Goal: Task Accomplishment & Management: Manage account settings

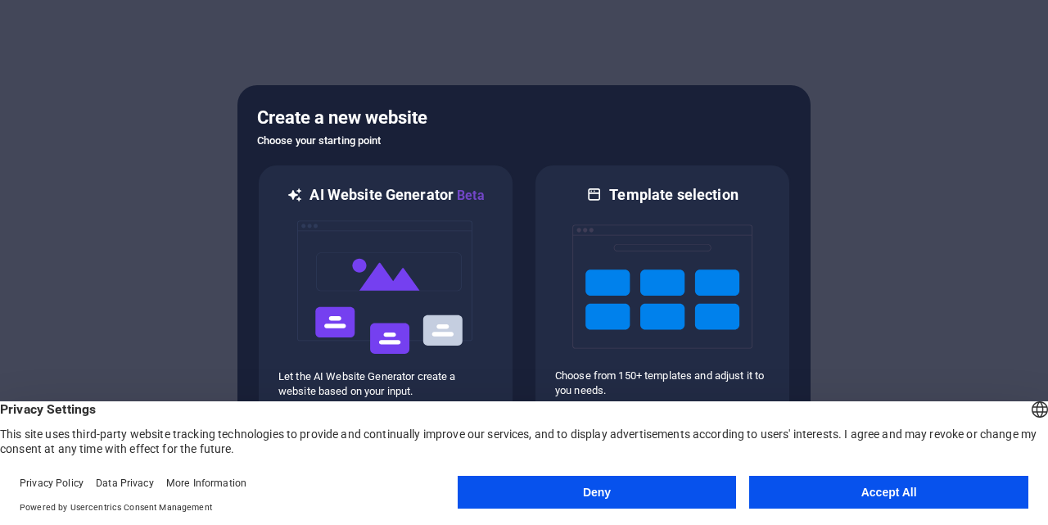
click at [916, 491] on button "Accept All" at bounding box center [888, 492] width 279 height 33
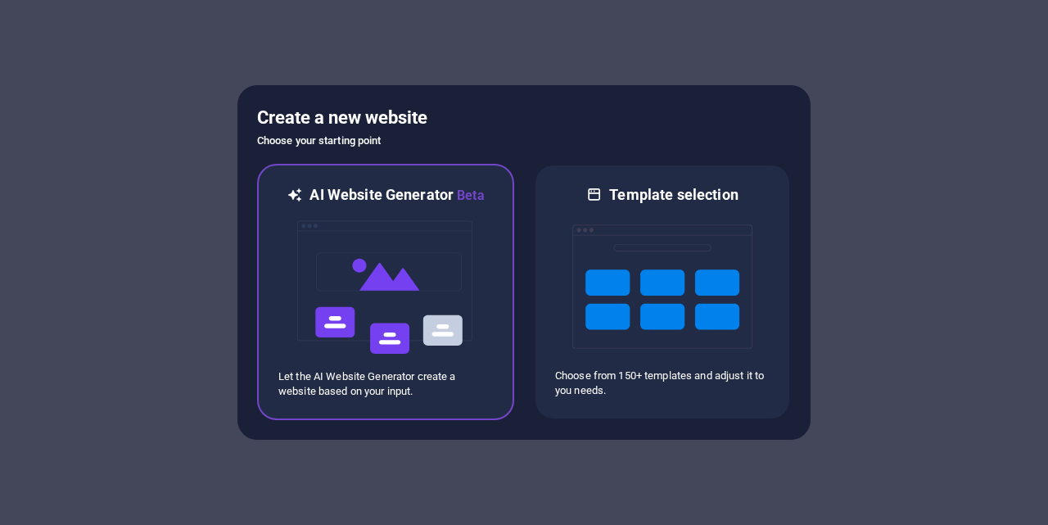
click at [463, 269] on img at bounding box center [386, 287] width 180 height 164
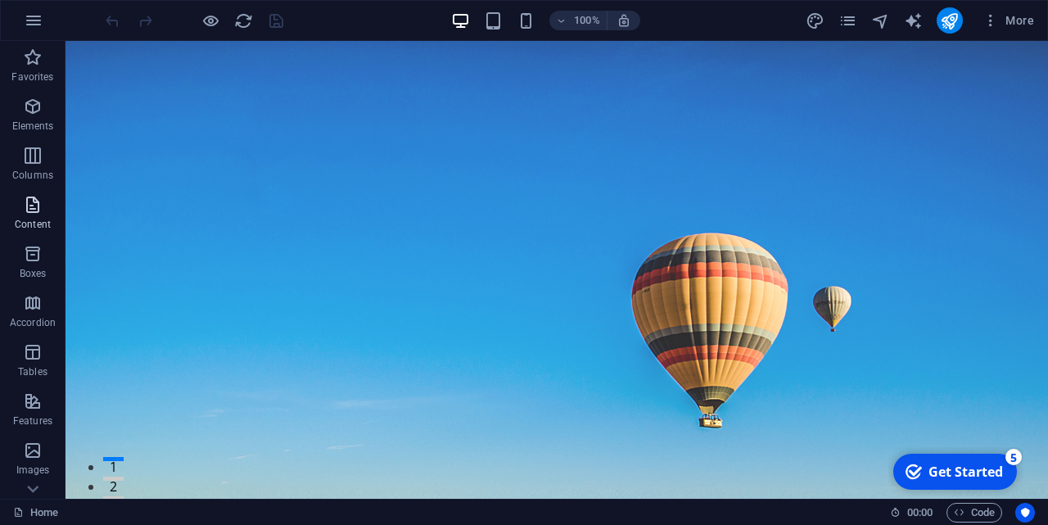
click at [36, 222] on p "Content" at bounding box center [33, 224] width 36 height 13
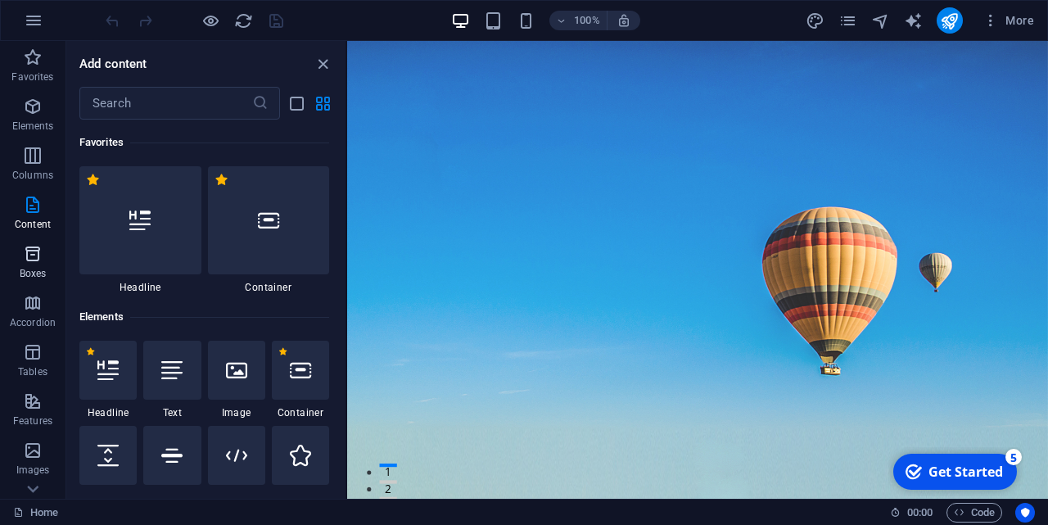
click at [36, 260] on icon "button" at bounding box center [33, 254] width 20 height 20
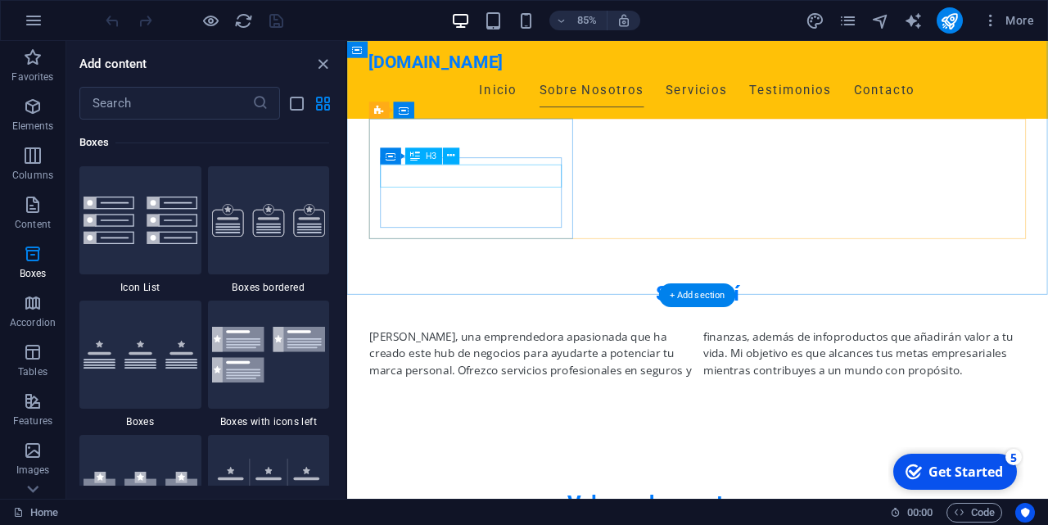
scroll to position [625, 0]
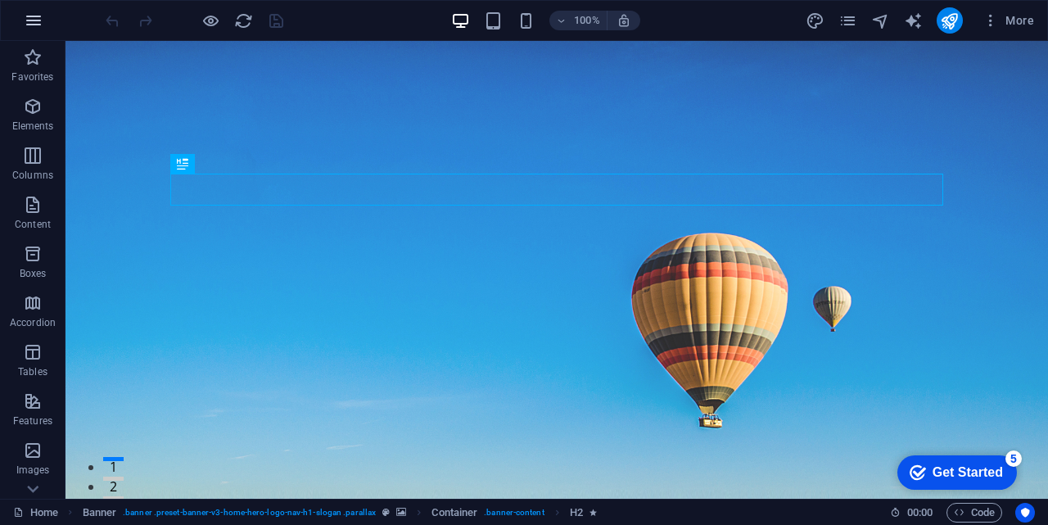
click at [37, 15] on icon "button" at bounding box center [34, 21] width 20 height 20
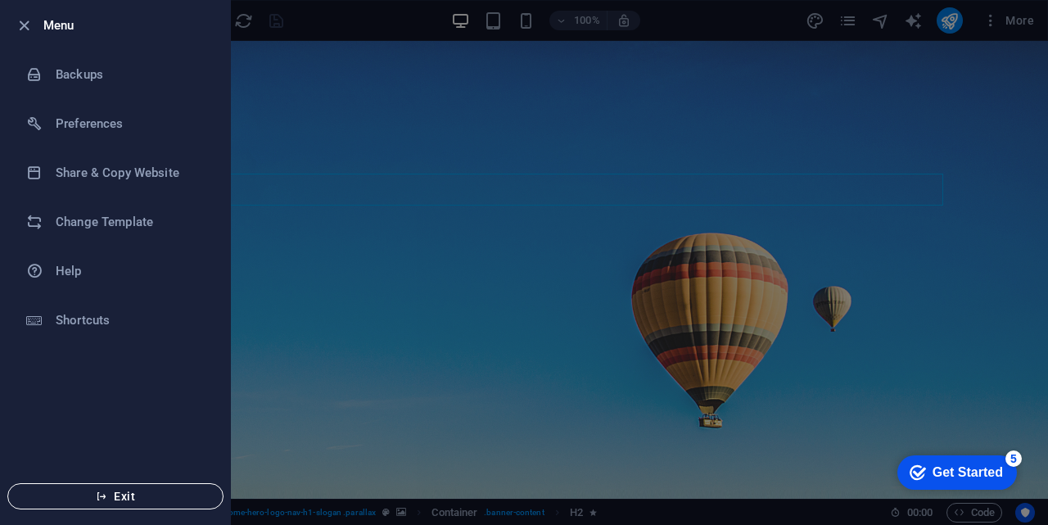
click at [124, 488] on button "Exit" at bounding box center [115, 496] width 216 height 26
